Goal: Information Seeking & Learning: Learn about a topic

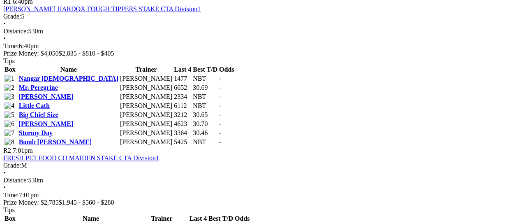
scroll to position [384, 0]
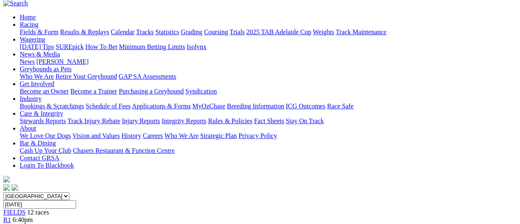
scroll to position [55, 0]
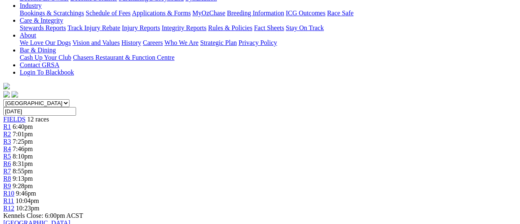
scroll to position [165, 0]
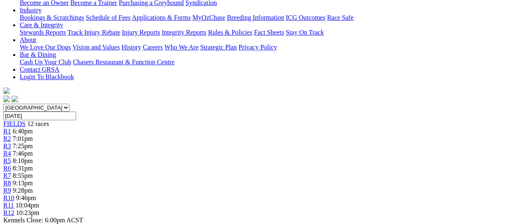
drag, startPoint x: 293, startPoint y: 122, endPoint x: 514, endPoint y: 91, distance: 223.1
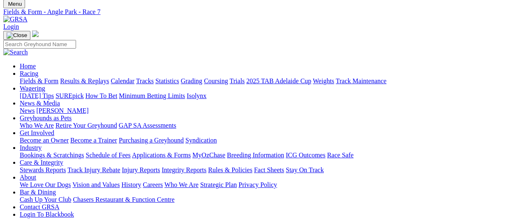
scroll to position [0, 0]
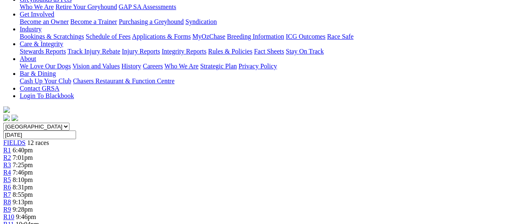
scroll to position [109, 0]
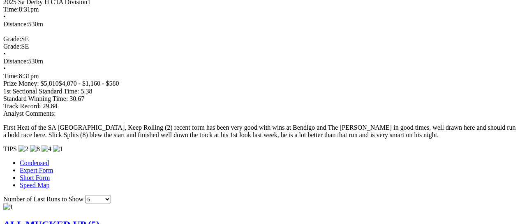
scroll to position [932, 0]
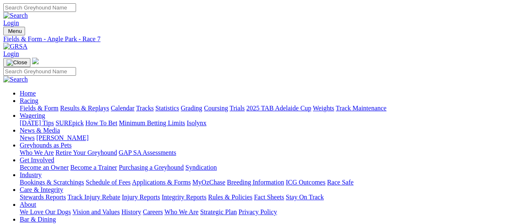
scroll to position [274, 0]
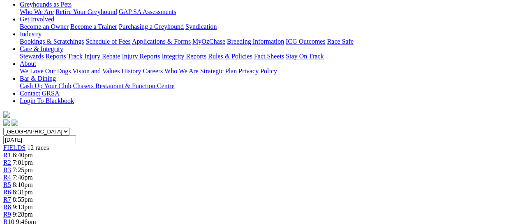
scroll to position [109, 0]
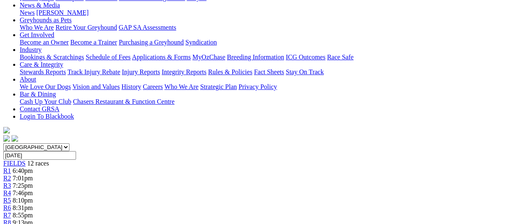
scroll to position [165, 0]
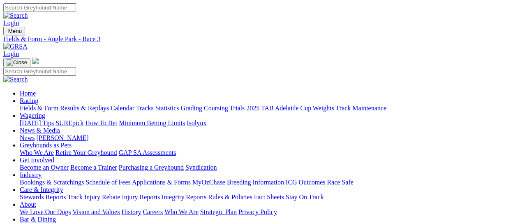
scroll to position [55, 0]
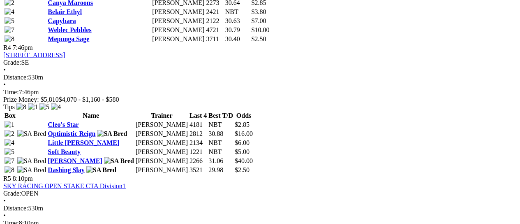
scroll to position [768, 0]
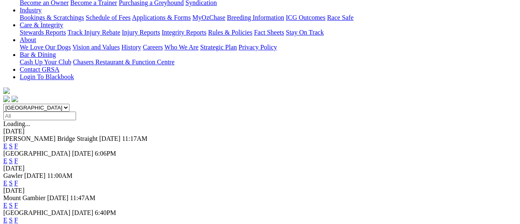
scroll to position [219, 0]
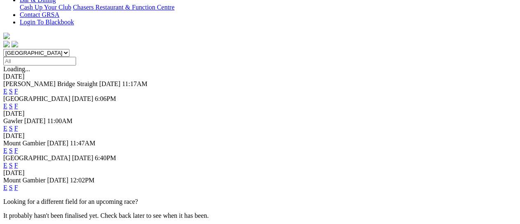
click at [18, 184] on link "F" at bounding box center [16, 187] width 4 height 7
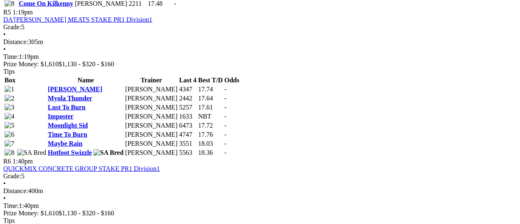
scroll to position [823, 0]
